Goal: Information Seeking & Learning: Check status

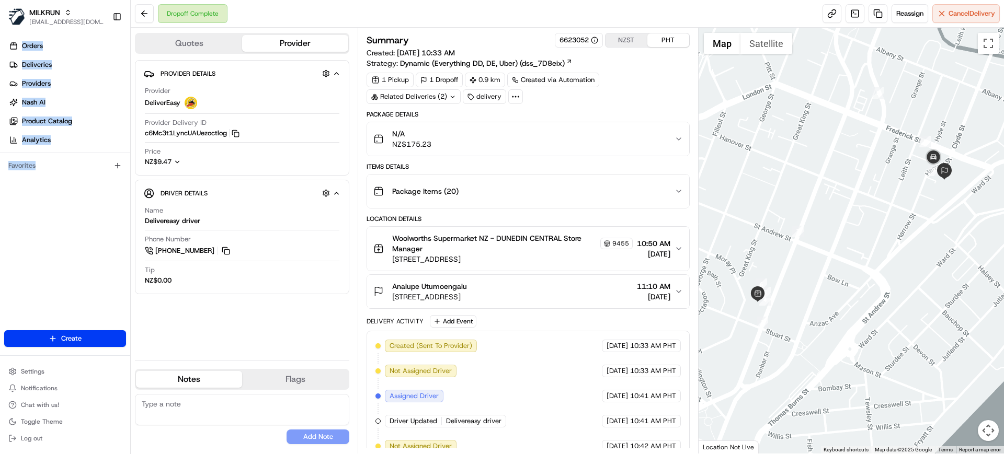
drag, startPoint x: 64, startPoint y: 228, endPoint x: 272, endPoint y: 202, distance: 209.6
click at [71, 228] on div "Orders Deliveries Providers Nash AI Product Catalog Analytics Favorites" at bounding box center [65, 184] width 130 height 303
drag, startPoint x: 408, startPoint y: 283, endPoint x: 388, endPoint y: 278, distance: 21.2
click at [393, 286] on div "Analupe Utumoengalu" at bounding box center [429, 286] width 75 height 10
copy span "Analupe Utumoengalu"
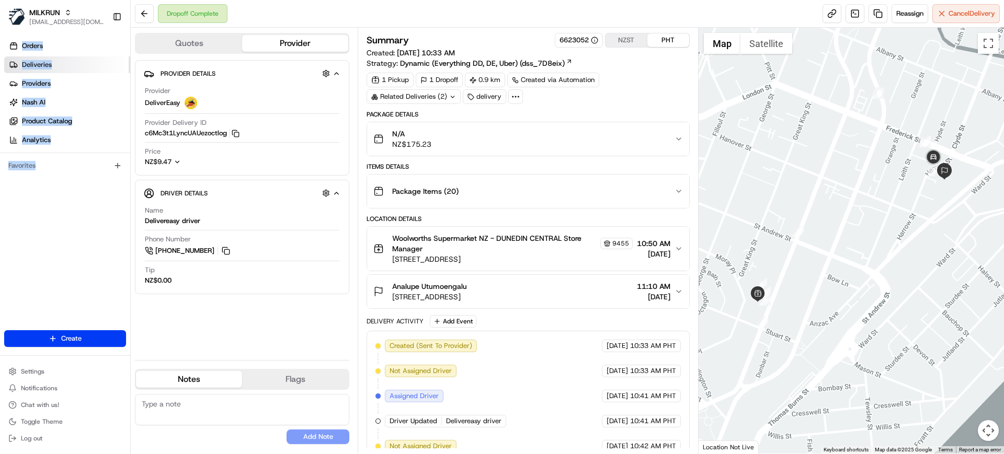
click at [47, 72] on link "Deliveries" at bounding box center [67, 64] width 126 height 17
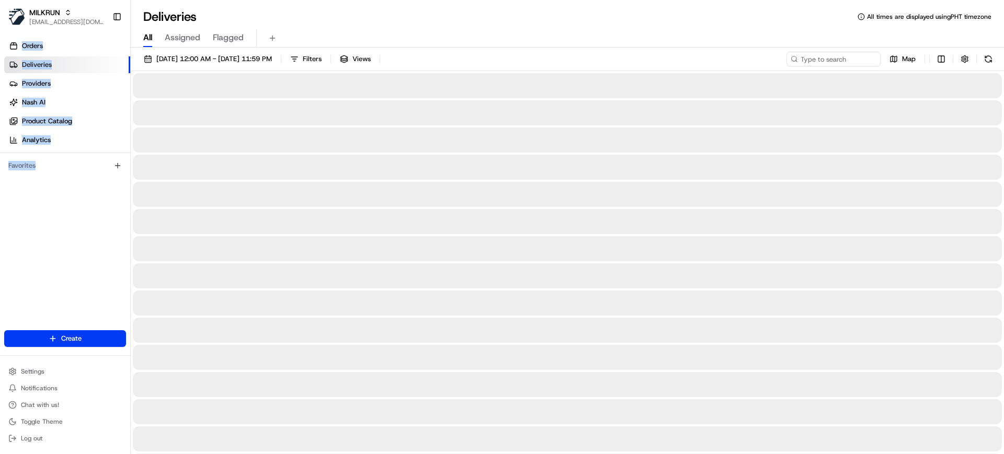
drag, startPoint x: 146, startPoint y: 37, endPoint x: 140, endPoint y: 45, distance: 10.2
click at [147, 37] on span "All" at bounding box center [147, 37] width 9 height 13
click at [840, 56] on input at bounding box center [817, 59] width 125 height 15
paste input "Analupe Utumoengalu"
type input "Analupe Utumoengalu"
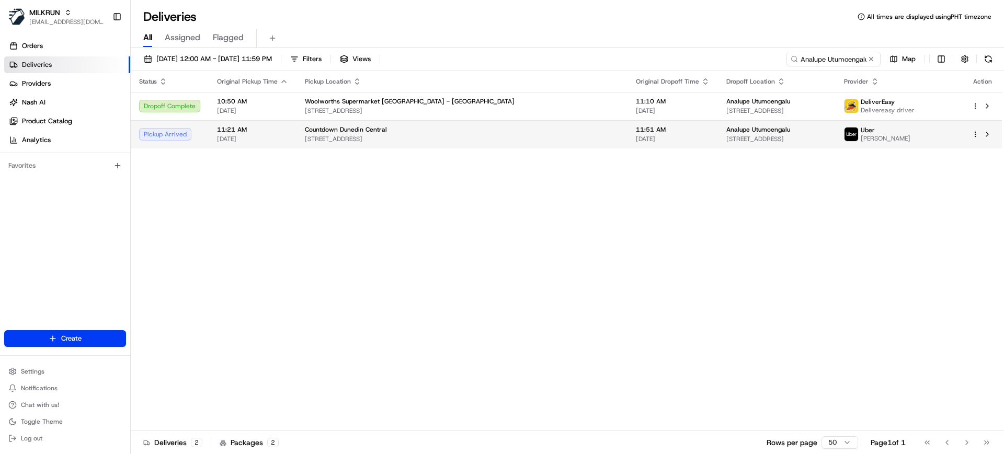
click at [481, 146] on td "Countdown Dunedin Central 309 Cumberland St, Dunedin, Otago 9016, NZ" at bounding box center [461, 134] width 331 height 28
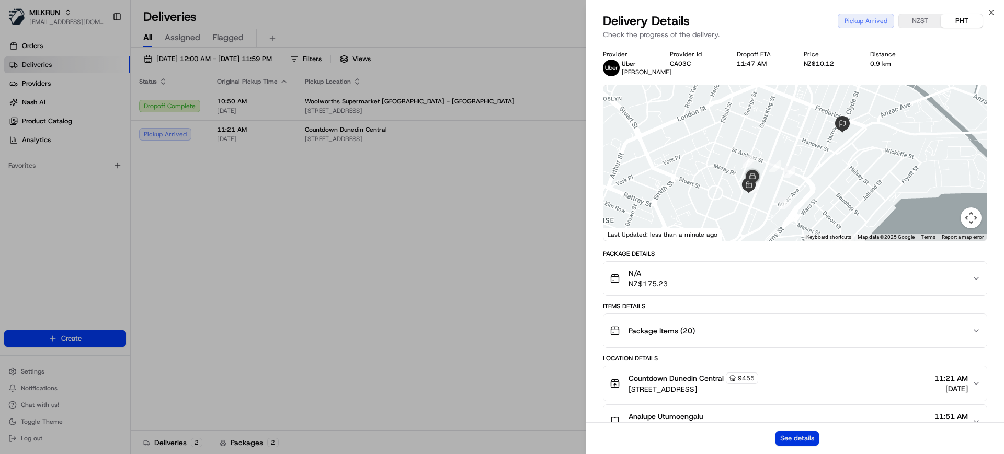
click at [797, 437] on button "See details" at bounding box center [796, 438] width 43 height 15
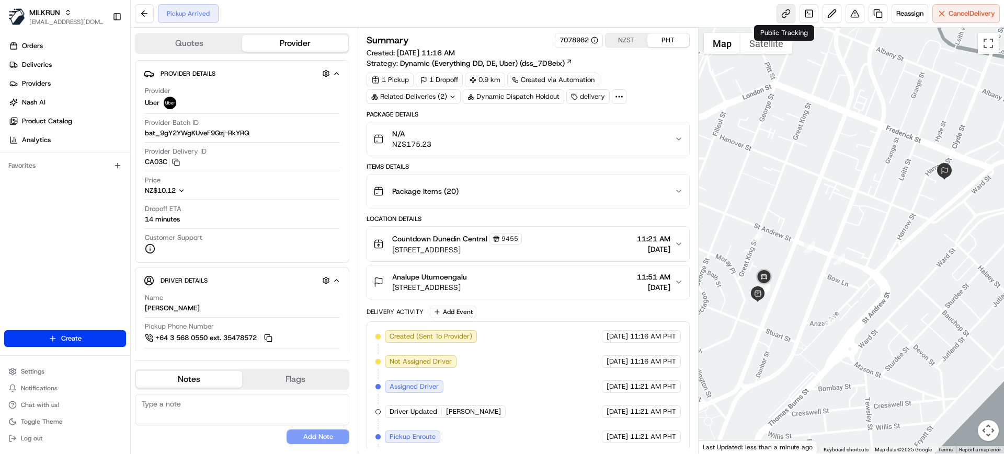
click at [788, 17] on link at bounding box center [785, 13] width 19 height 19
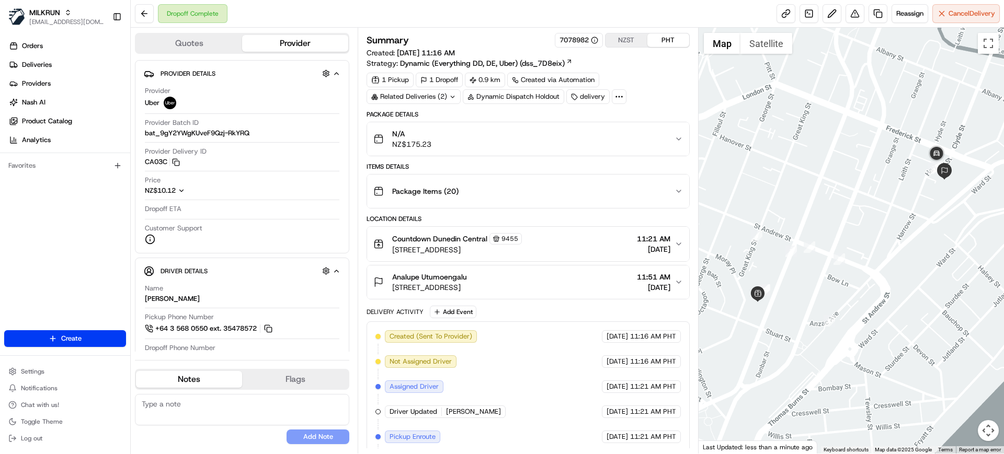
drag, startPoint x: 419, startPoint y: 9, endPoint x: 410, endPoint y: -3, distance: 15.0
click at [410, 0] on html "MILKRUN [EMAIL_ADDRESS][DOMAIN_NAME] Toggle Sidebar Orders Deliveries Providers…" at bounding box center [502, 227] width 1004 height 454
